Goal: Task Accomplishment & Management: Use online tool/utility

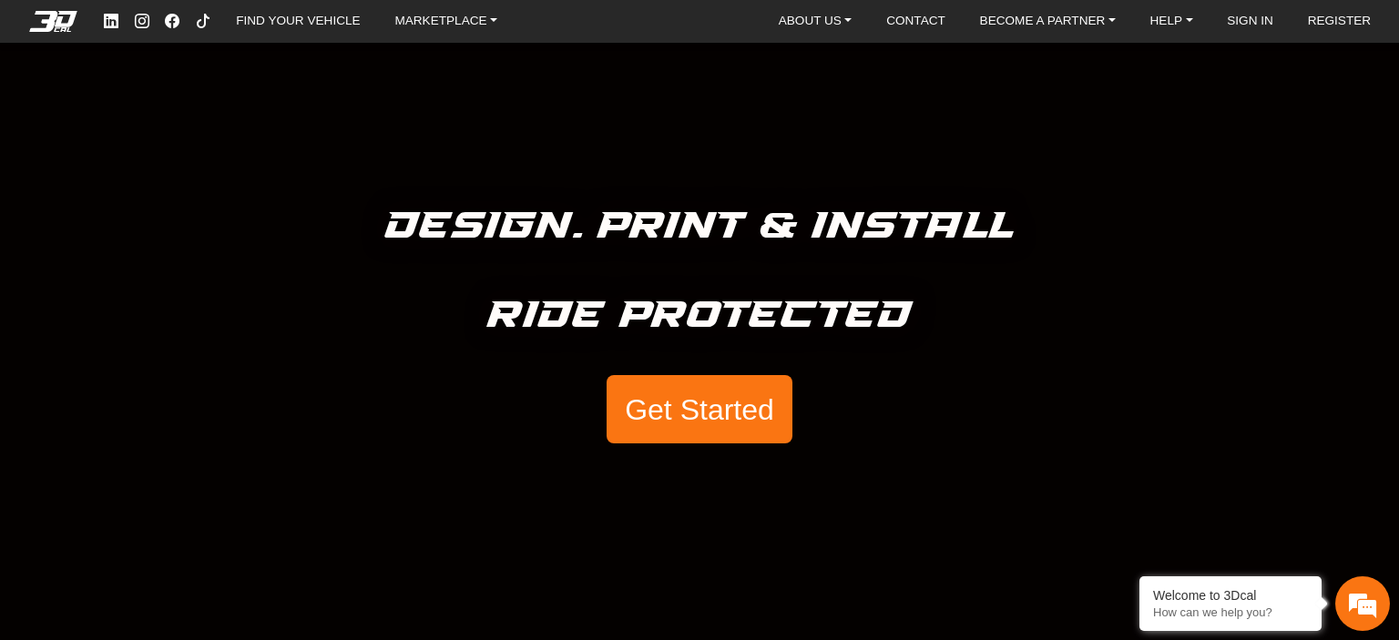
click at [728, 403] on button "Get Started" at bounding box center [700, 409] width 186 height 69
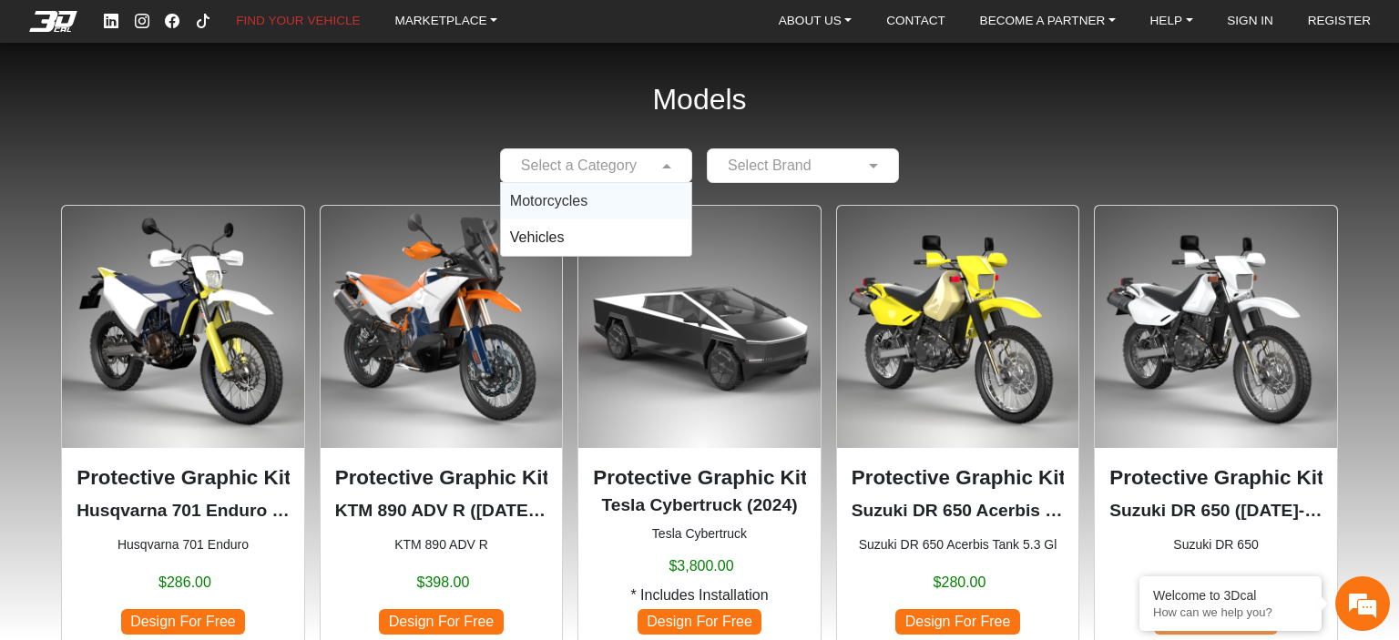
click at [633, 159] on input "text" at bounding box center [578, 166] width 136 height 22
click at [580, 199] on span "Motorcycles" at bounding box center [548, 200] width 77 height 15
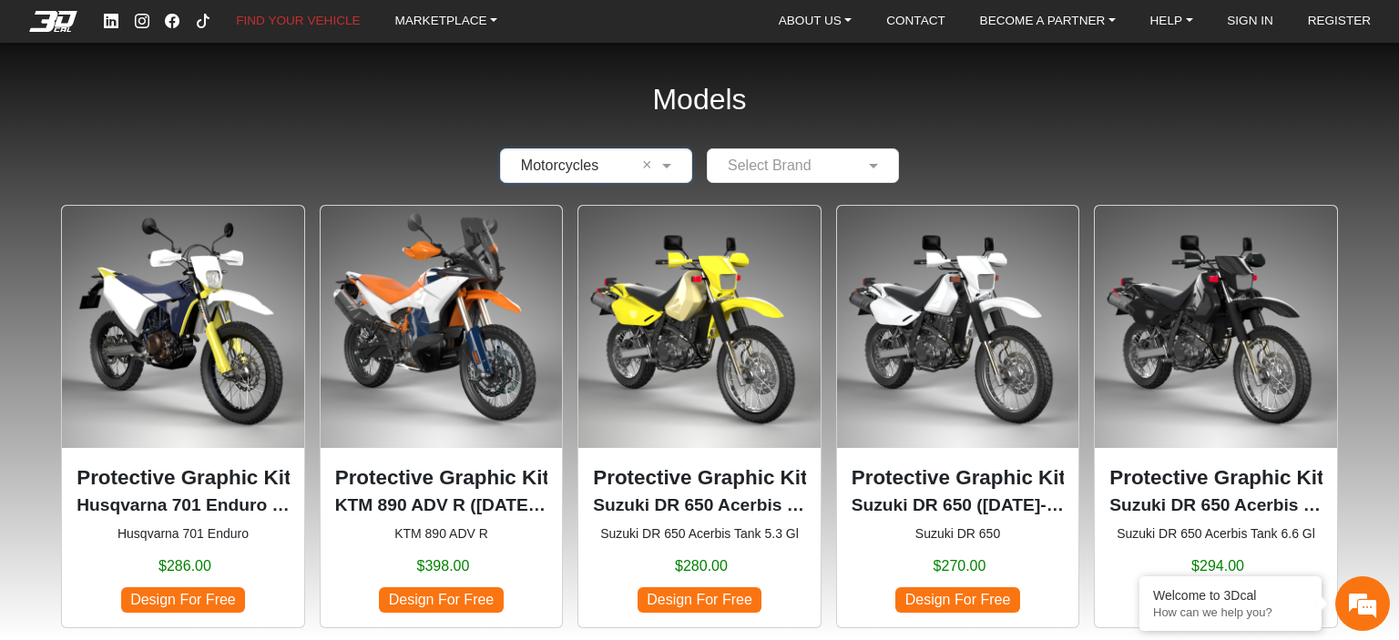
click at [821, 168] on input "text" at bounding box center [785, 166] width 136 height 22
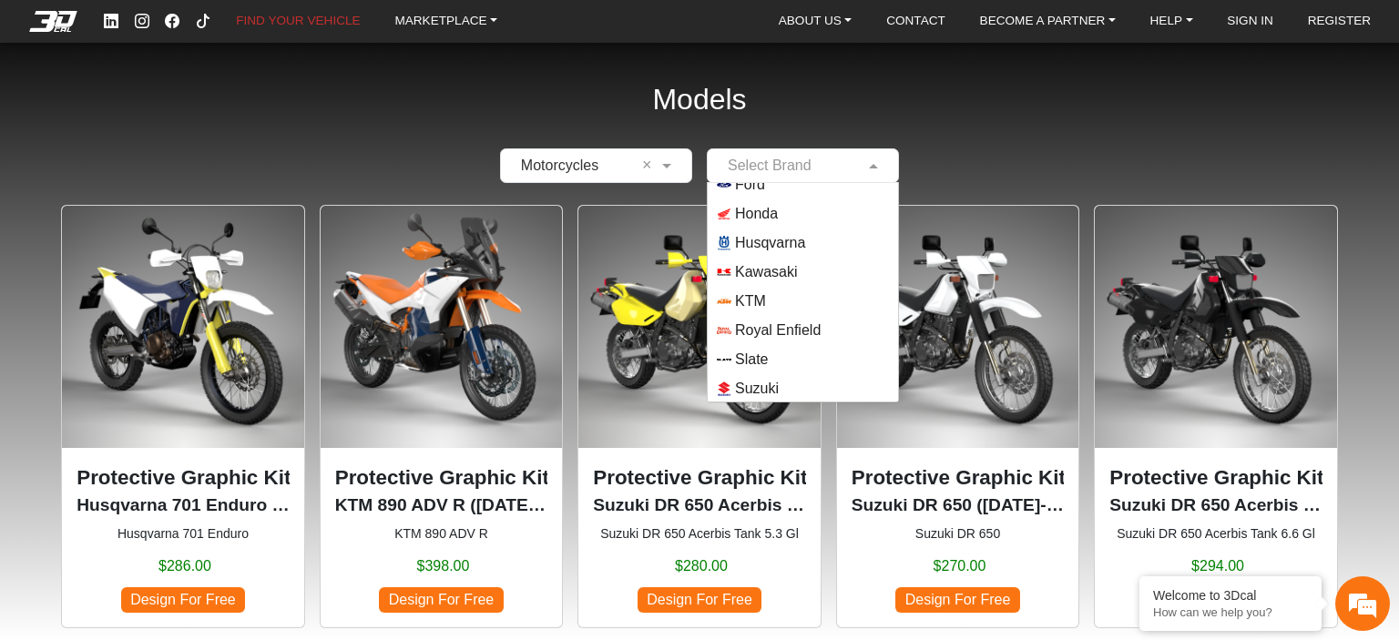
scroll to position [160, 0]
click at [762, 316] on div "Suzuki" at bounding box center [803, 328] width 190 height 29
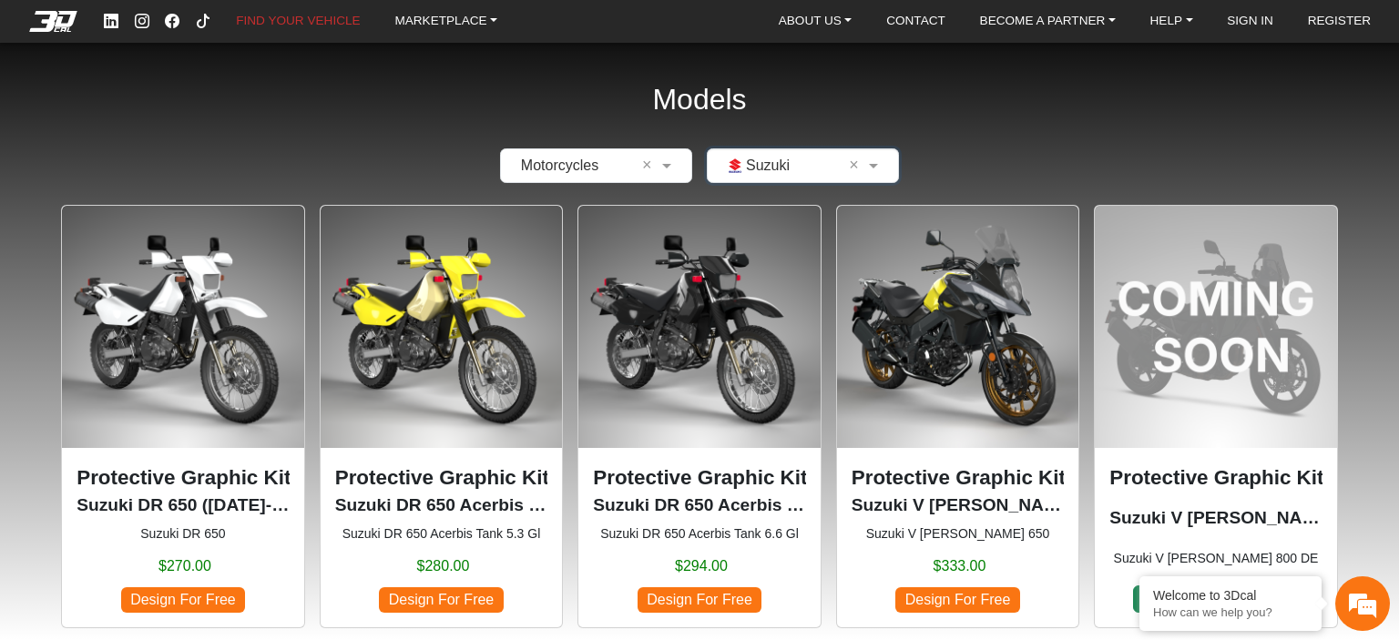
scroll to position [0, 0]
click at [955, 598] on span "Design For Free" at bounding box center [957, 599] width 124 height 25
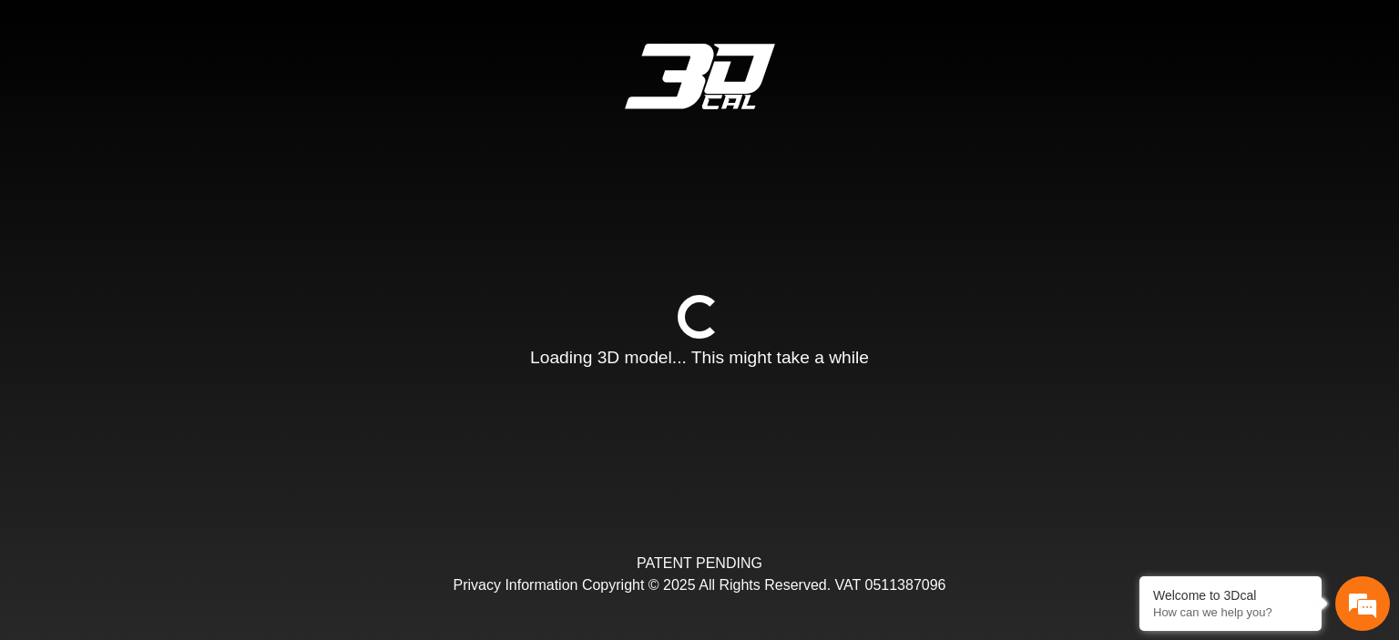
type input "*"
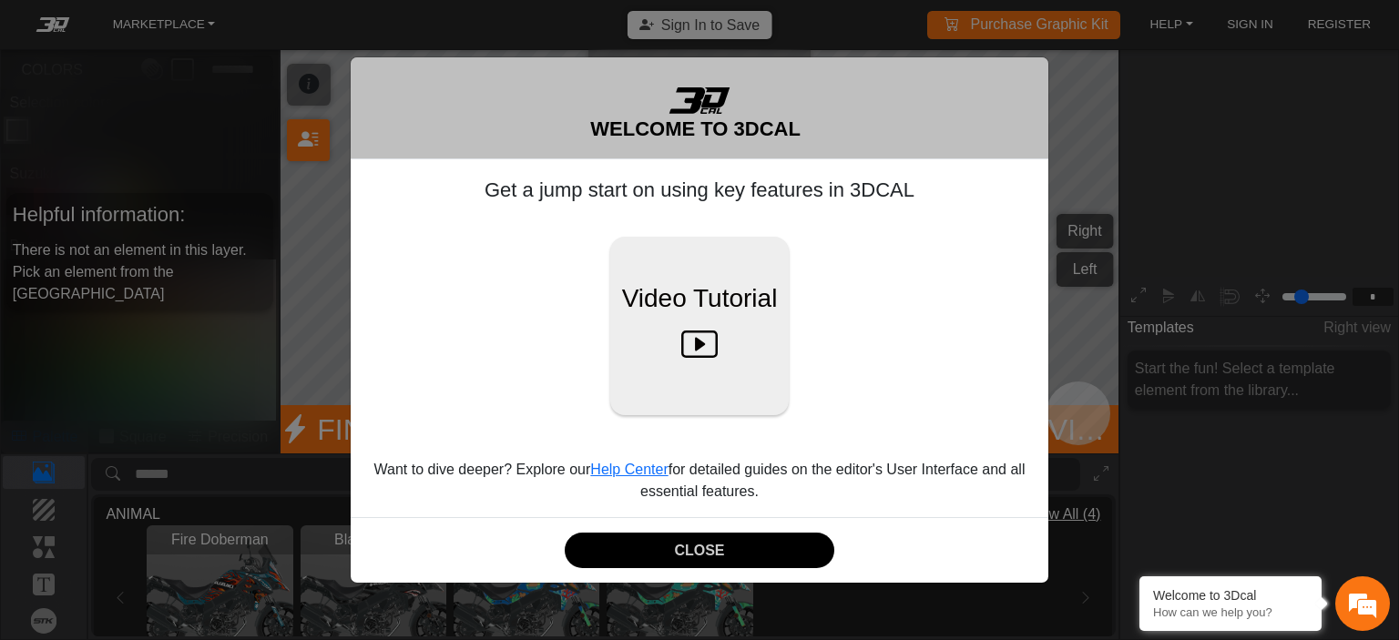
scroll to position [226, 204]
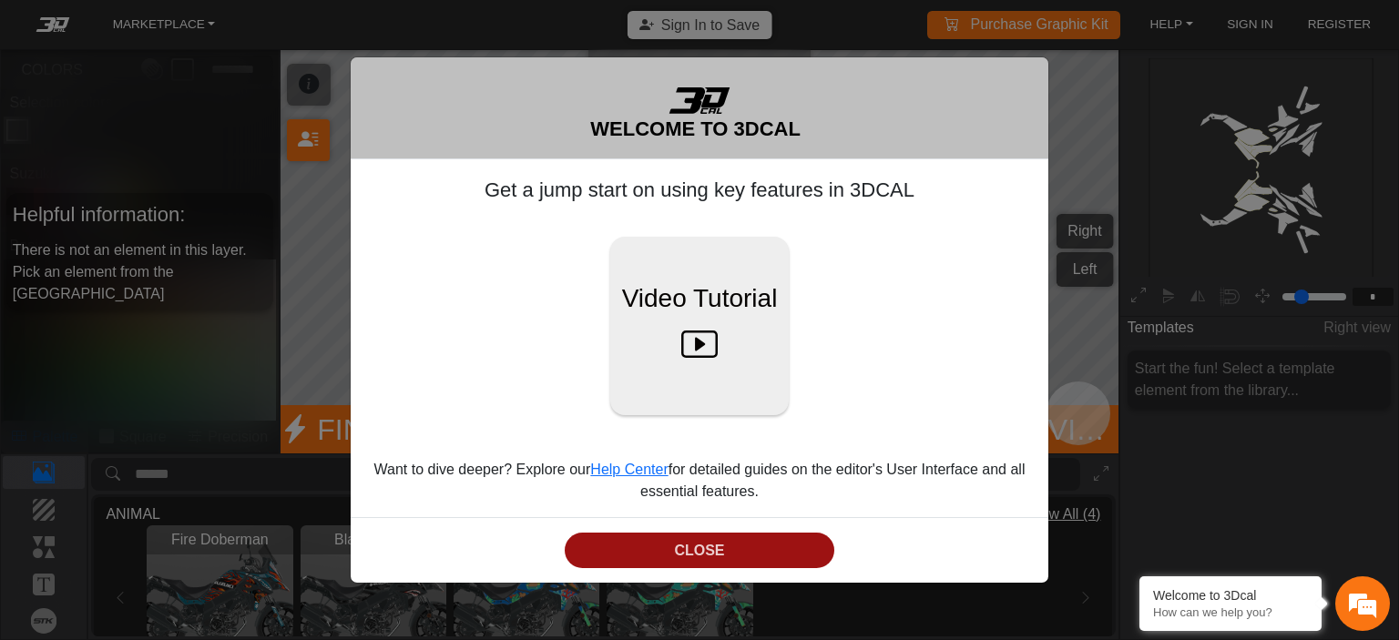
click at [732, 548] on button "CLOSE" at bounding box center [700, 551] width 271 height 36
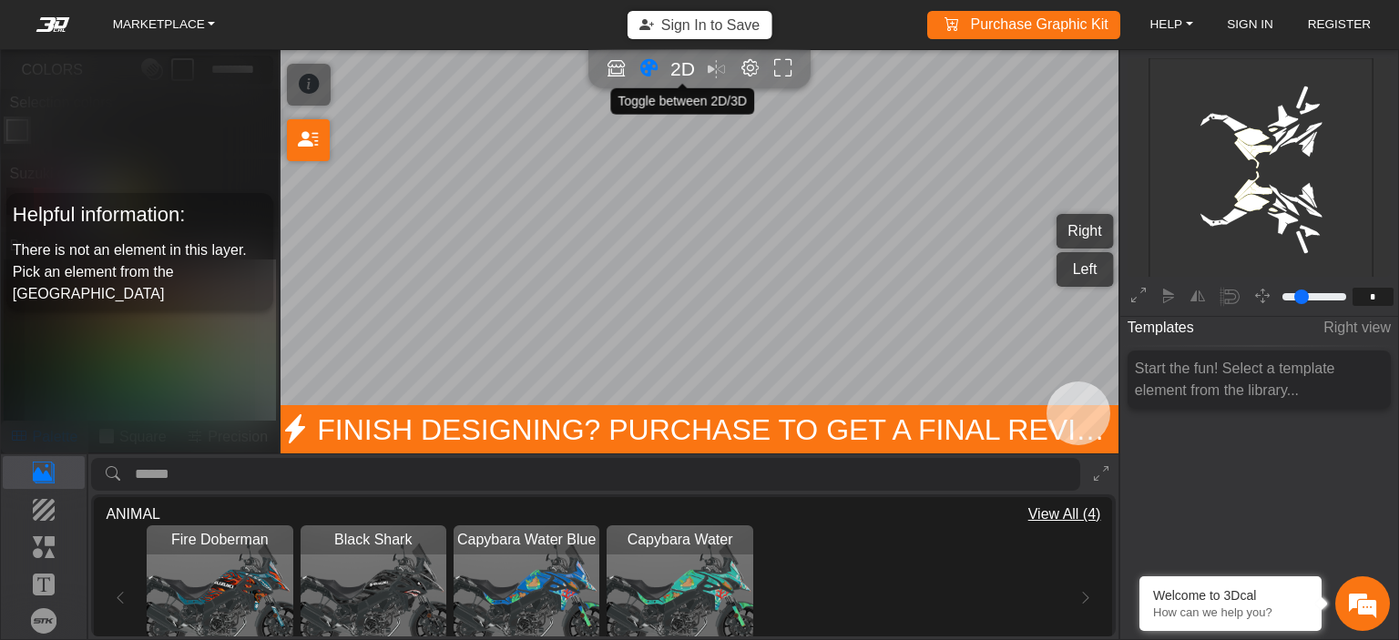
click at [686, 70] on span "2D" at bounding box center [682, 68] width 25 height 21
type input "*"
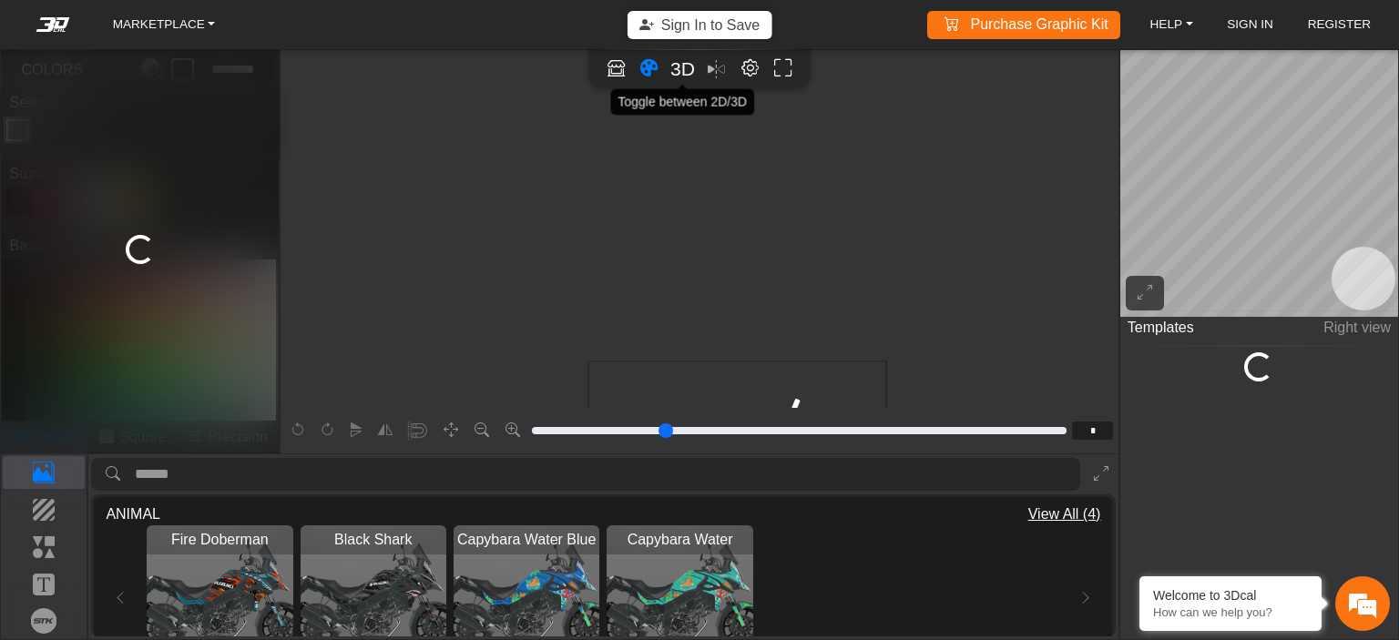
scroll to position [280, 36]
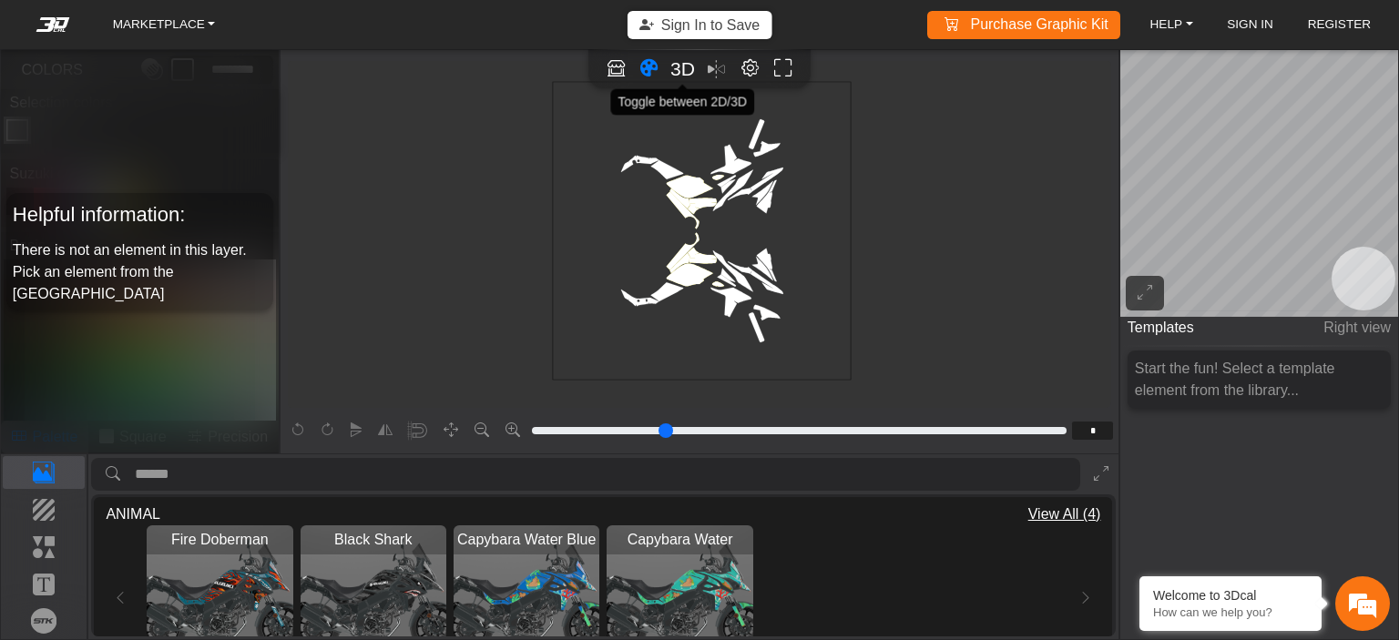
click at [686, 70] on span "3D" at bounding box center [682, 68] width 25 height 21
type input "*"
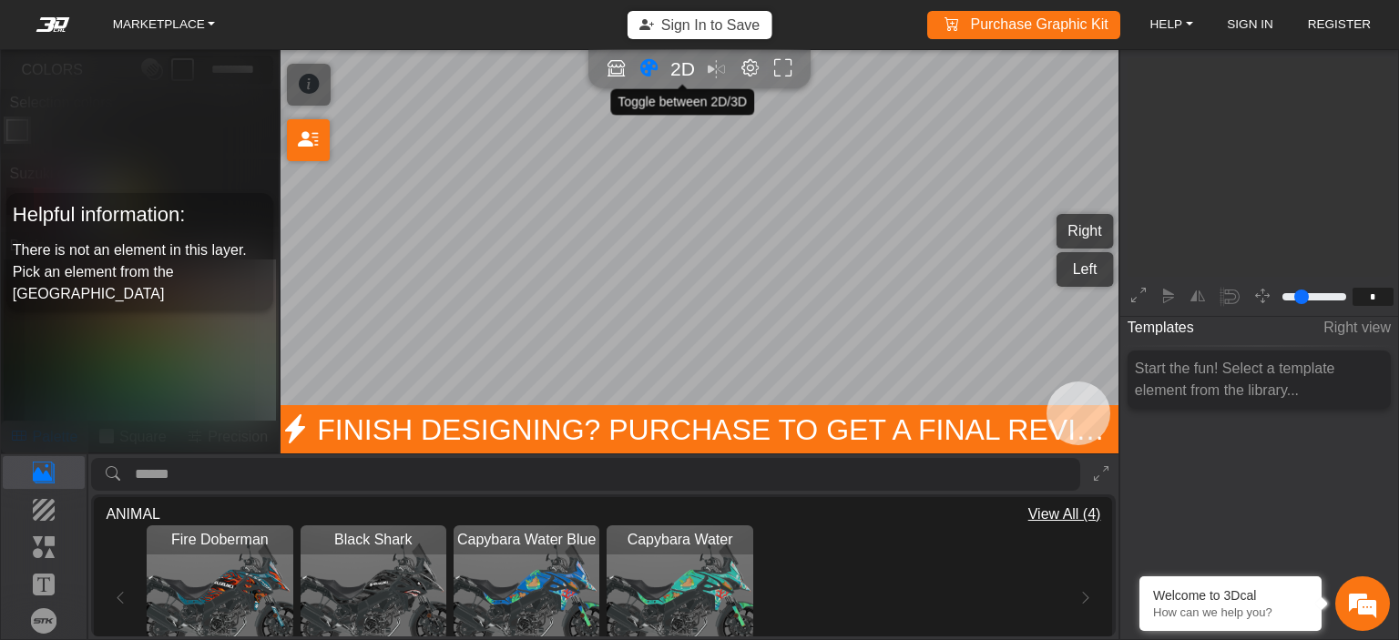
scroll to position [222, 204]
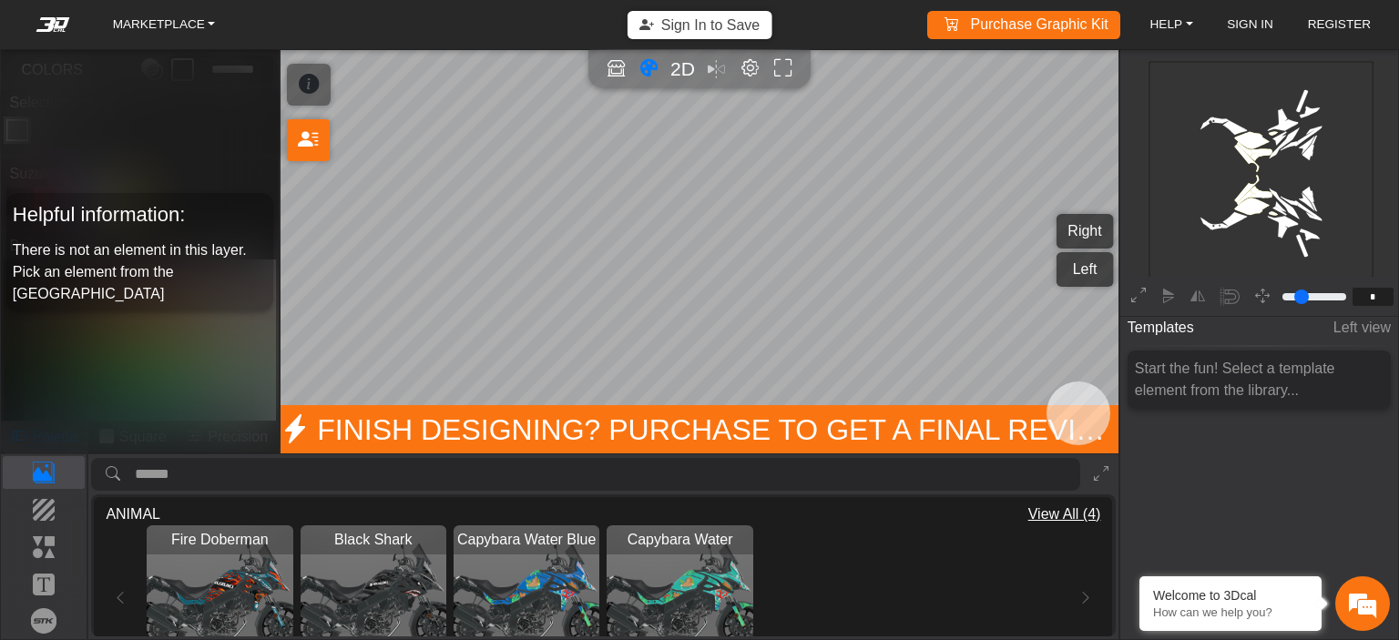
click at [394, 558] on img "View Black Shark" at bounding box center [374, 599] width 146 height 146
